Goal: Task Accomplishment & Management: Use online tool/utility

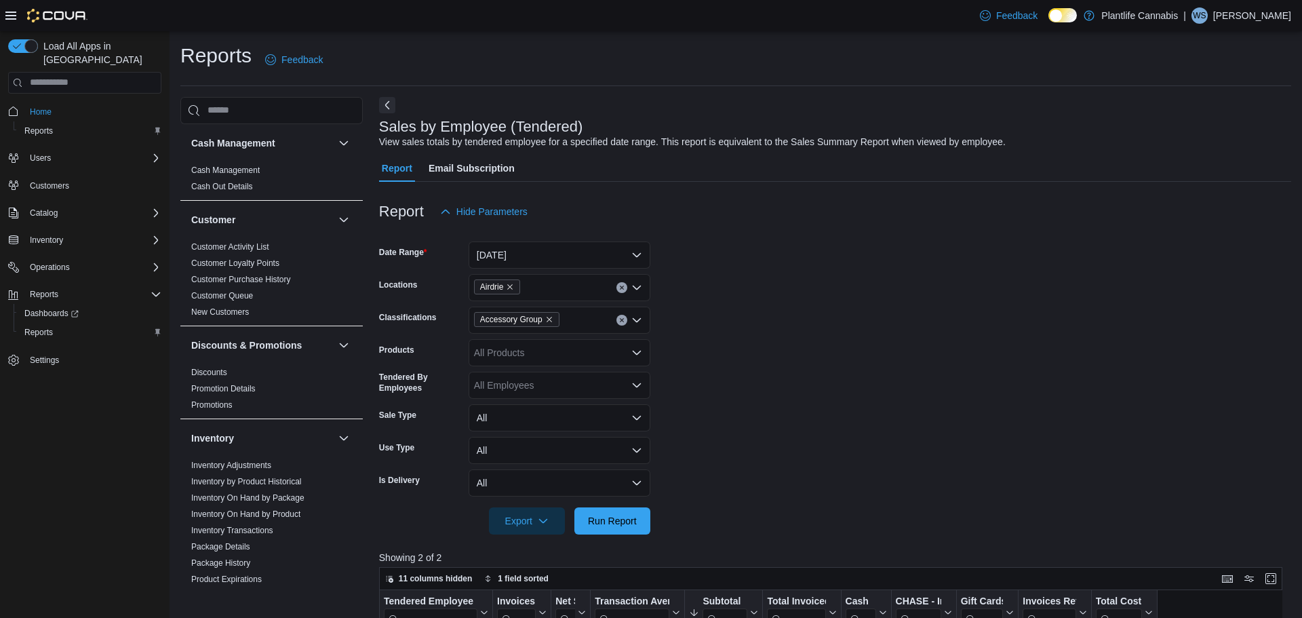
scroll to position [185, 0]
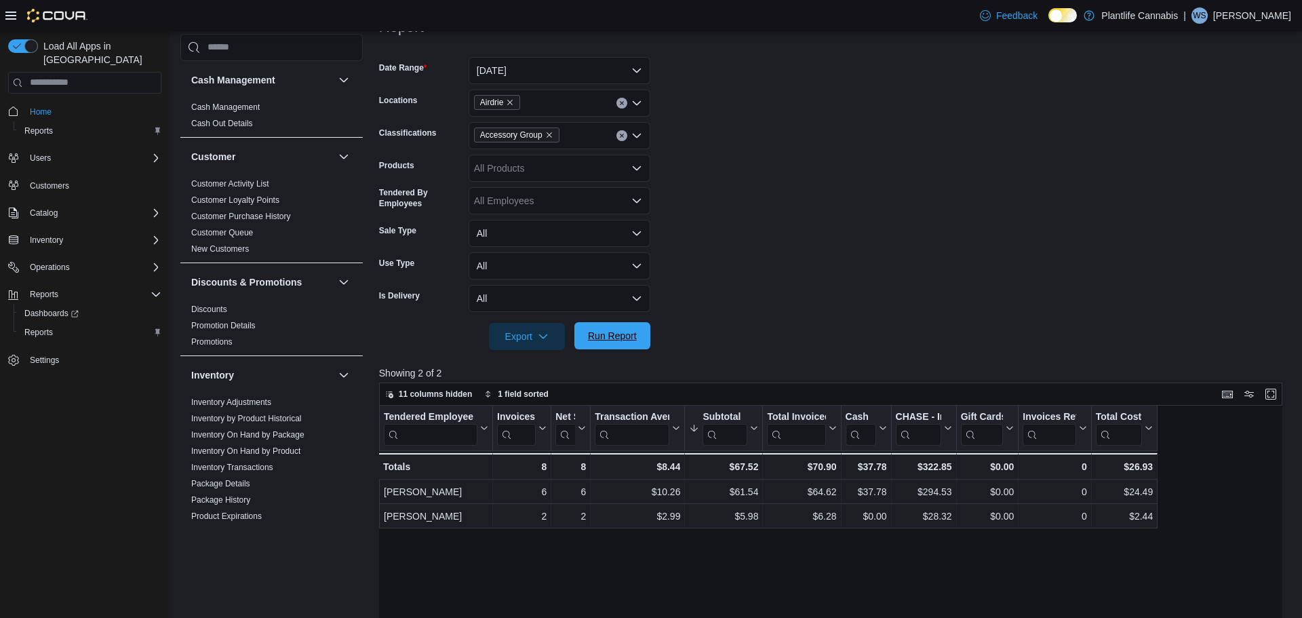
click at [611, 333] on span "Run Report" at bounding box center [612, 336] width 49 height 14
click at [33, 106] on span "Home" at bounding box center [41, 111] width 22 height 11
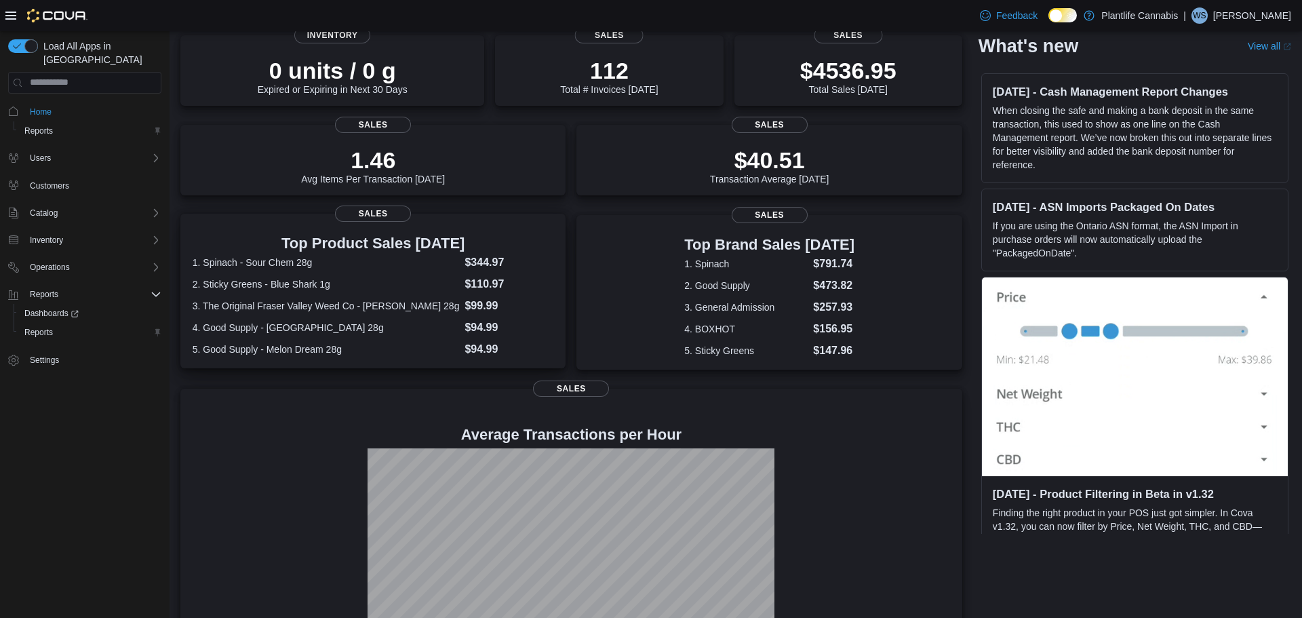
scroll to position [165, 0]
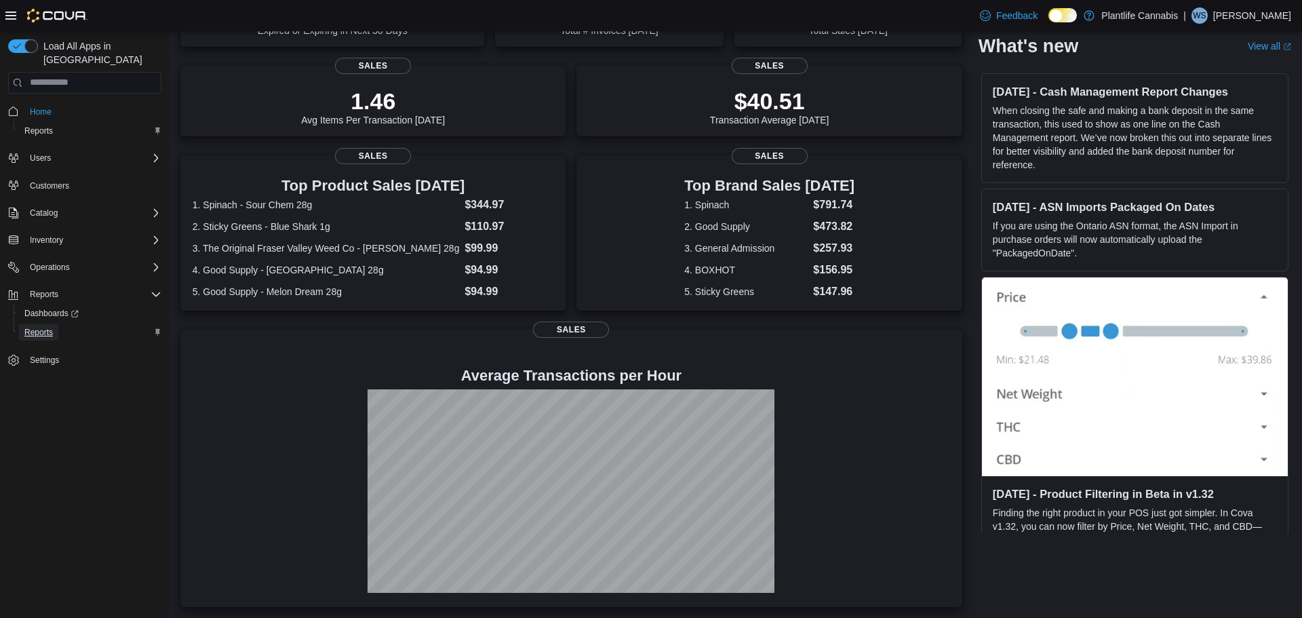
click at [31, 327] on span "Reports" at bounding box center [38, 332] width 28 height 11
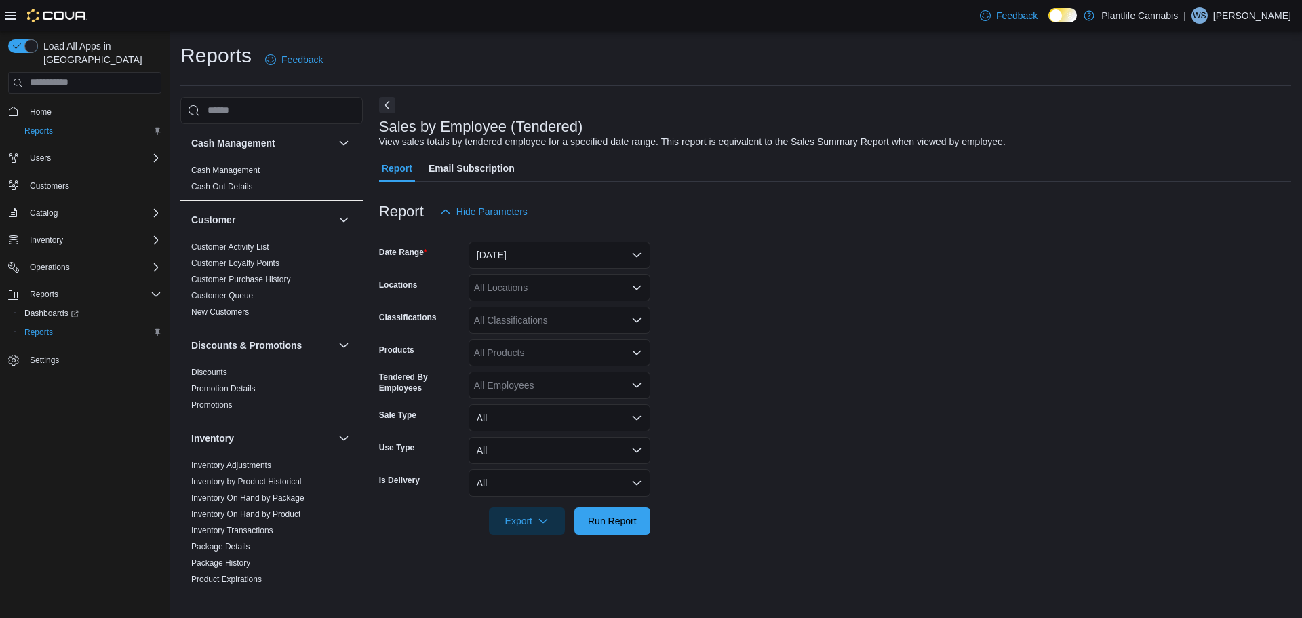
click at [521, 322] on div "All Classifications" at bounding box center [560, 320] width 182 height 27
type input "***"
click at [518, 345] on span "Accessory Group" at bounding box center [534, 343] width 73 height 14
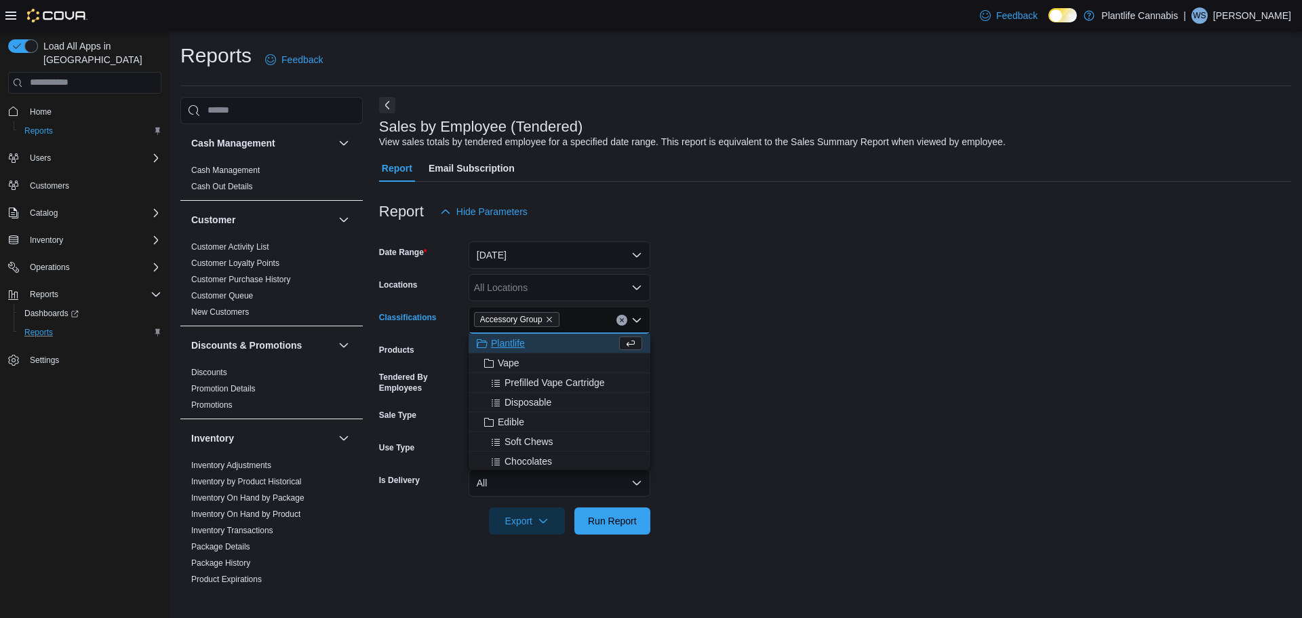
click at [507, 271] on form "Date Range Yesterday Locations All Locations Classifications Accessory Group Co…" at bounding box center [835, 379] width 912 height 309
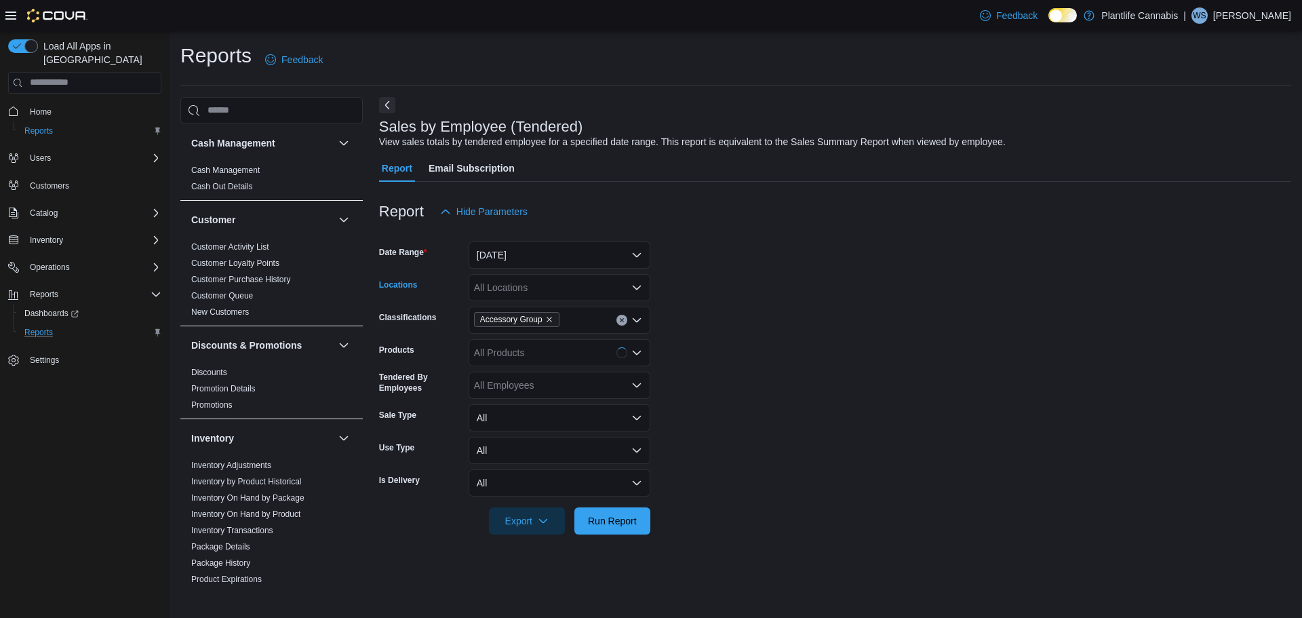
click at [503, 288] on div "All Locations" at bounding box center [560, 287] width 182 height 27
type input "****"
click at [520, 307] on span "Airdrie" at bounding box center [518, 311] width 27 height 14
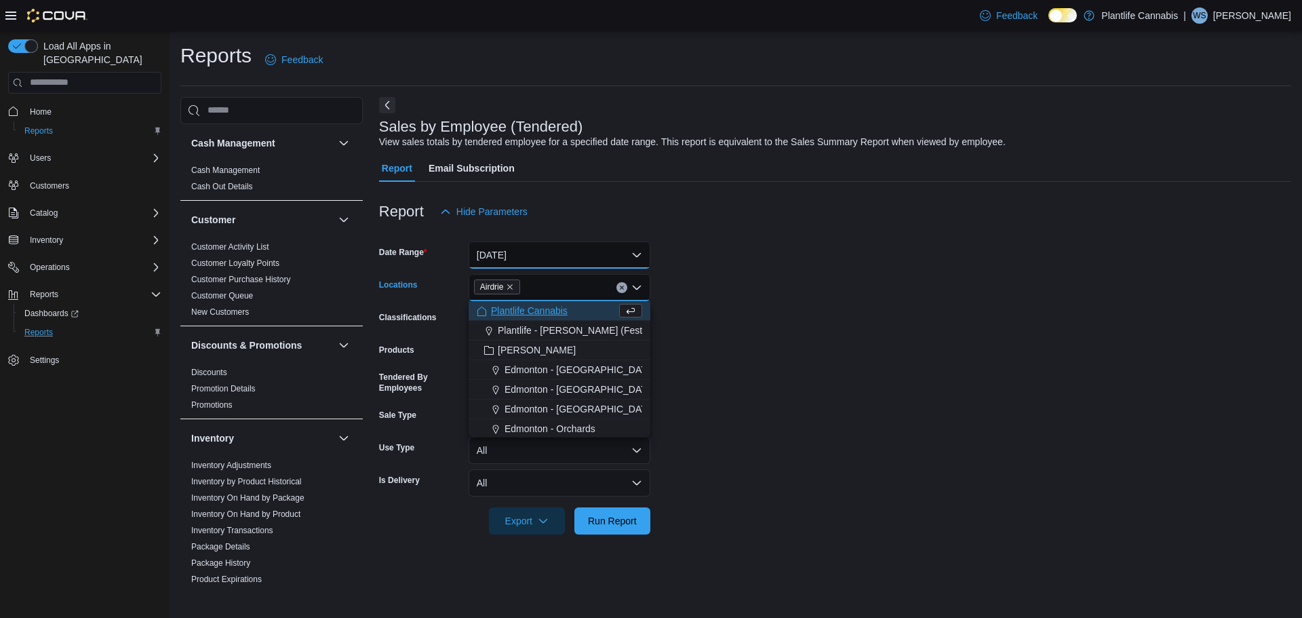
click at [516, 252] on button "Yesterday" at bounding box center [560, 254] width 182 height 27
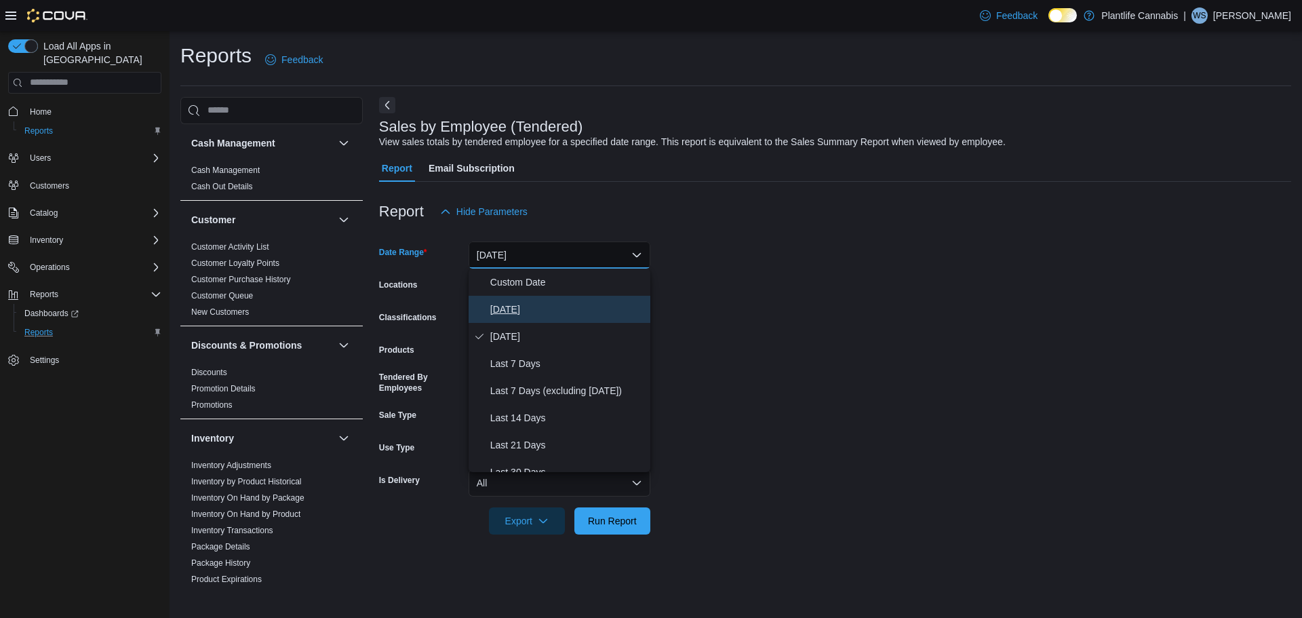
click at [499, 311] on span "Today" at bounding box center [567, 309] width 155 height 16
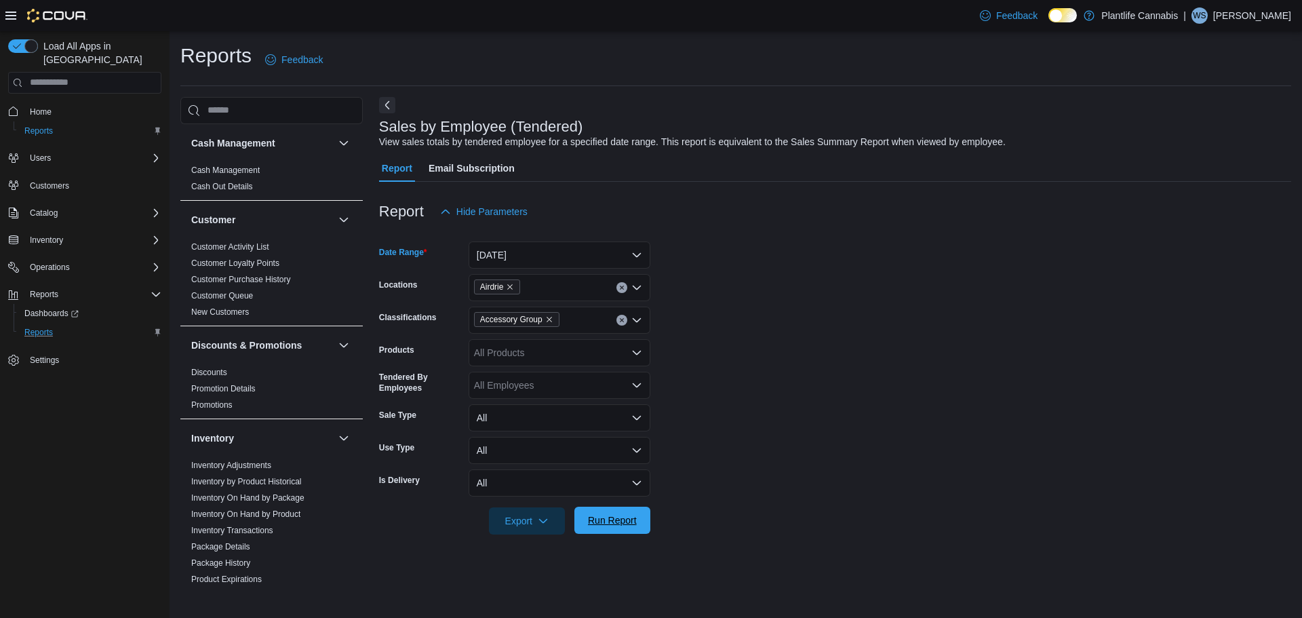
click at [632, 518] on span "Run Report" at bounding box center [612, 520] width 49 height 14
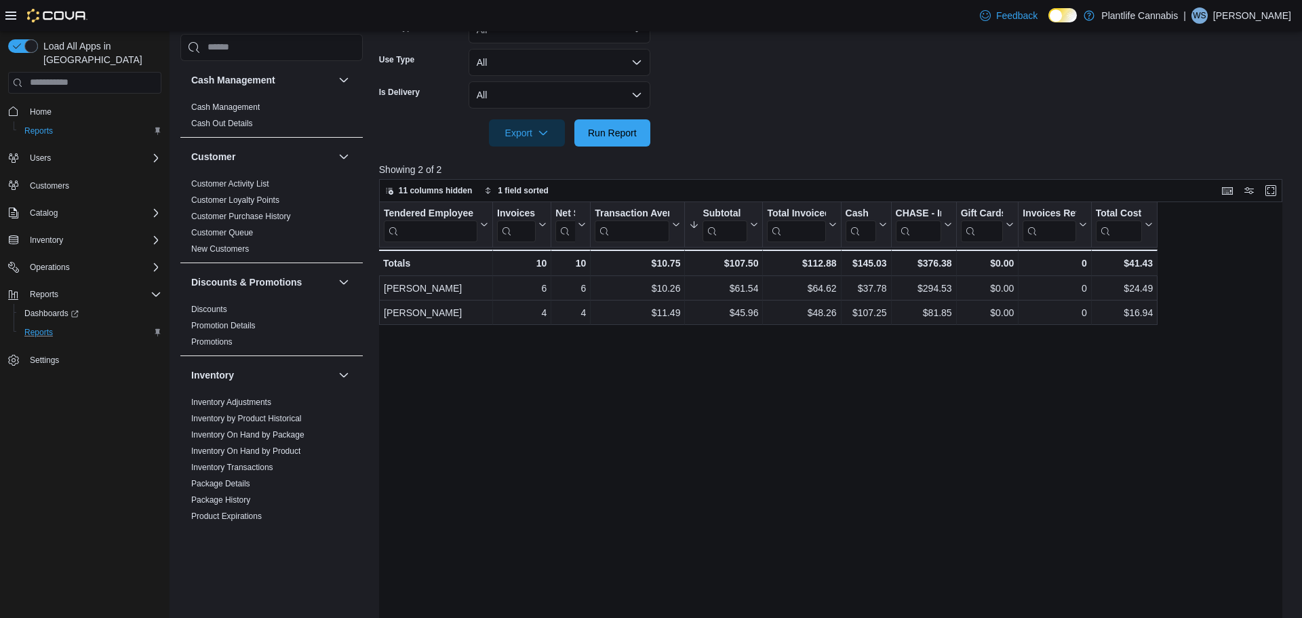
scroll to position [389, 0]
